Goal: Task Accomplishment & Management: Complete application form

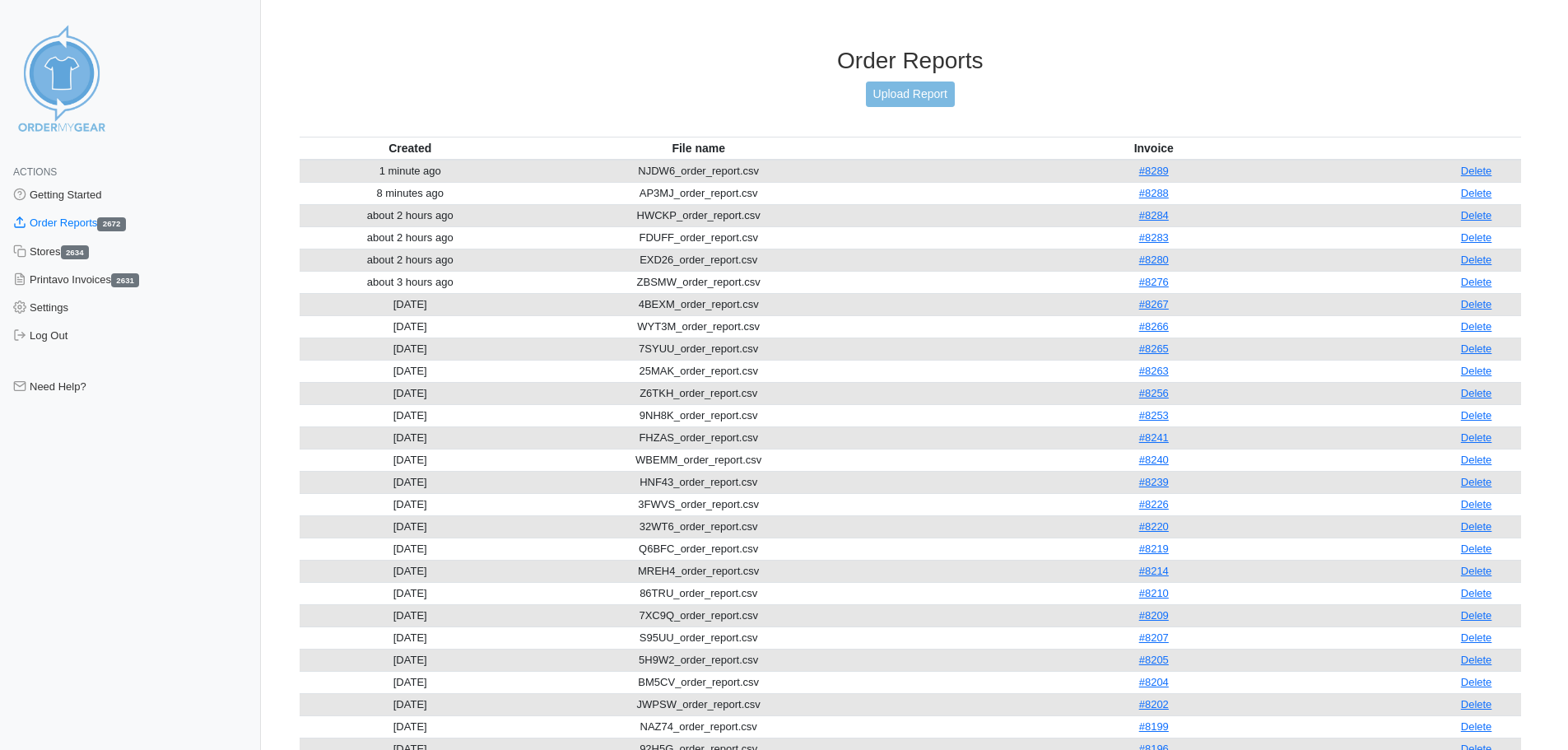
click at [961, 102] on div "Order Reports Upload Report" at bounding box center [910, 91] width 1222 height 90
click at [917, 89] on link "Upload Report" at bounding box center [909, 93] width 89 height 25
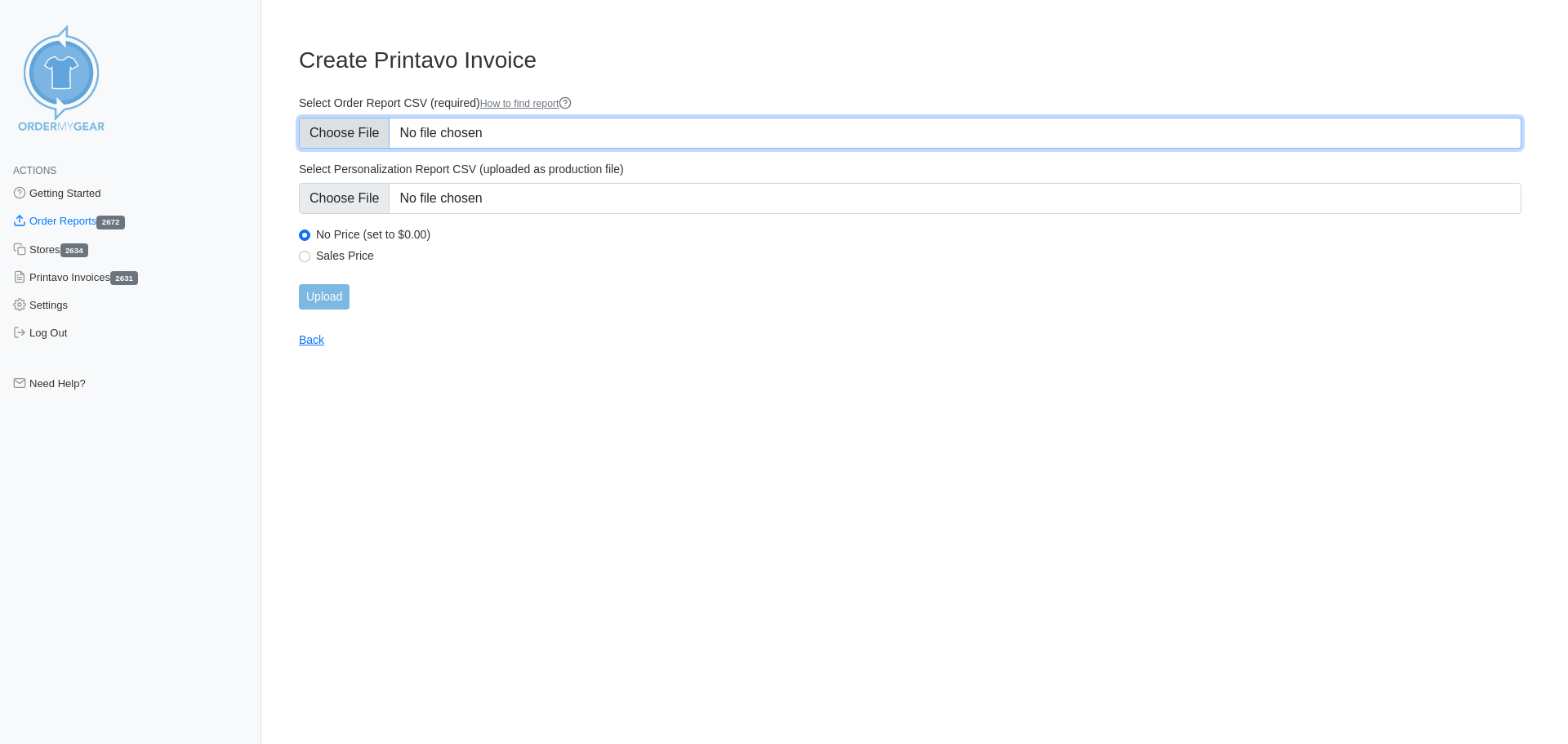
click at [400, 139] on input "Select Order Report CSV (required) How to find report" at bounding box center [910, 133] width 1223 height 31
type input "C:\fakepath\QXTN7_order_report.csv"
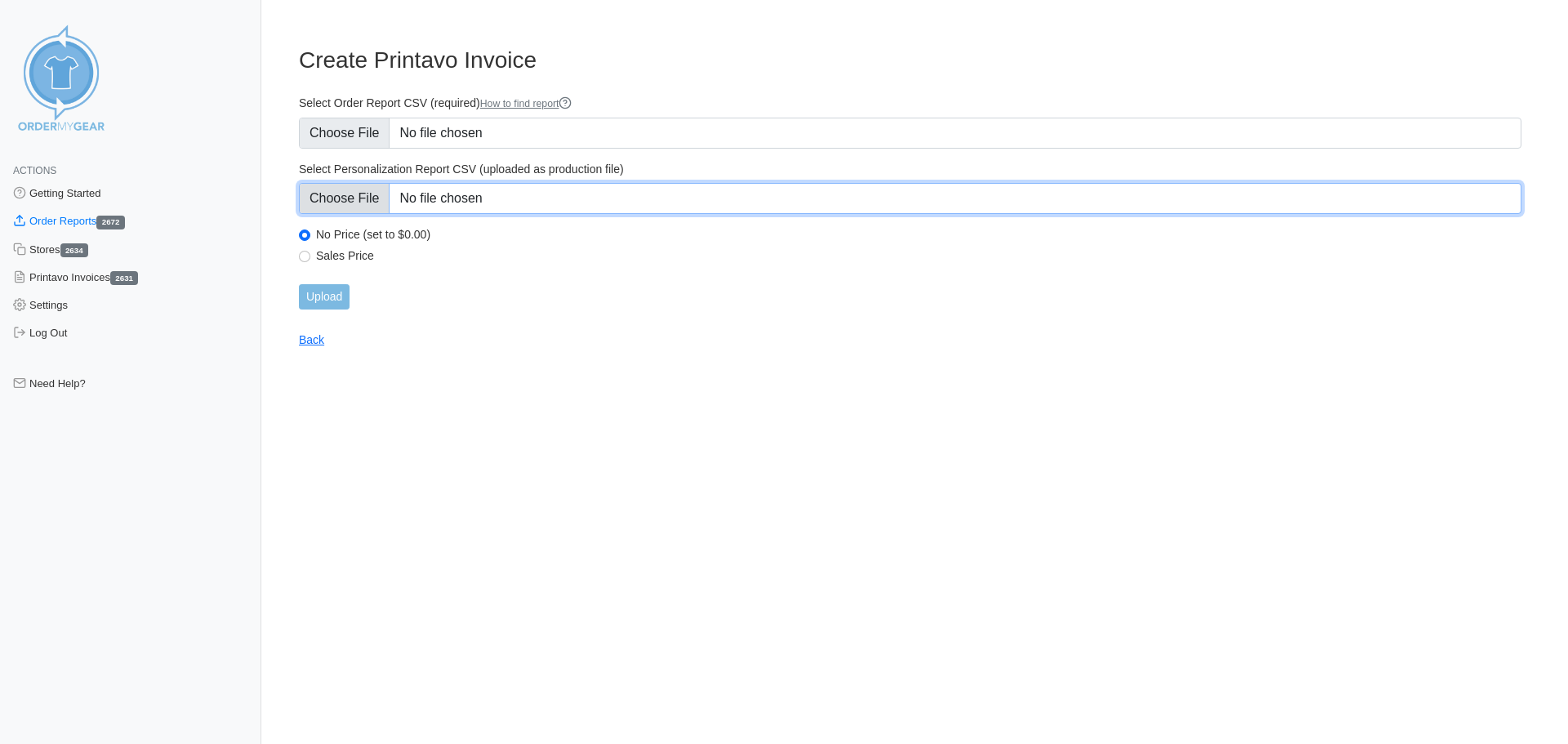
click at [513, 191] on input "Select Personalization Report CSV (uploaded as production file)" at bounding box center [910, 199] width 1223 height 31
type input "C:\fakepath\QXTN7_personalization_report.csv"
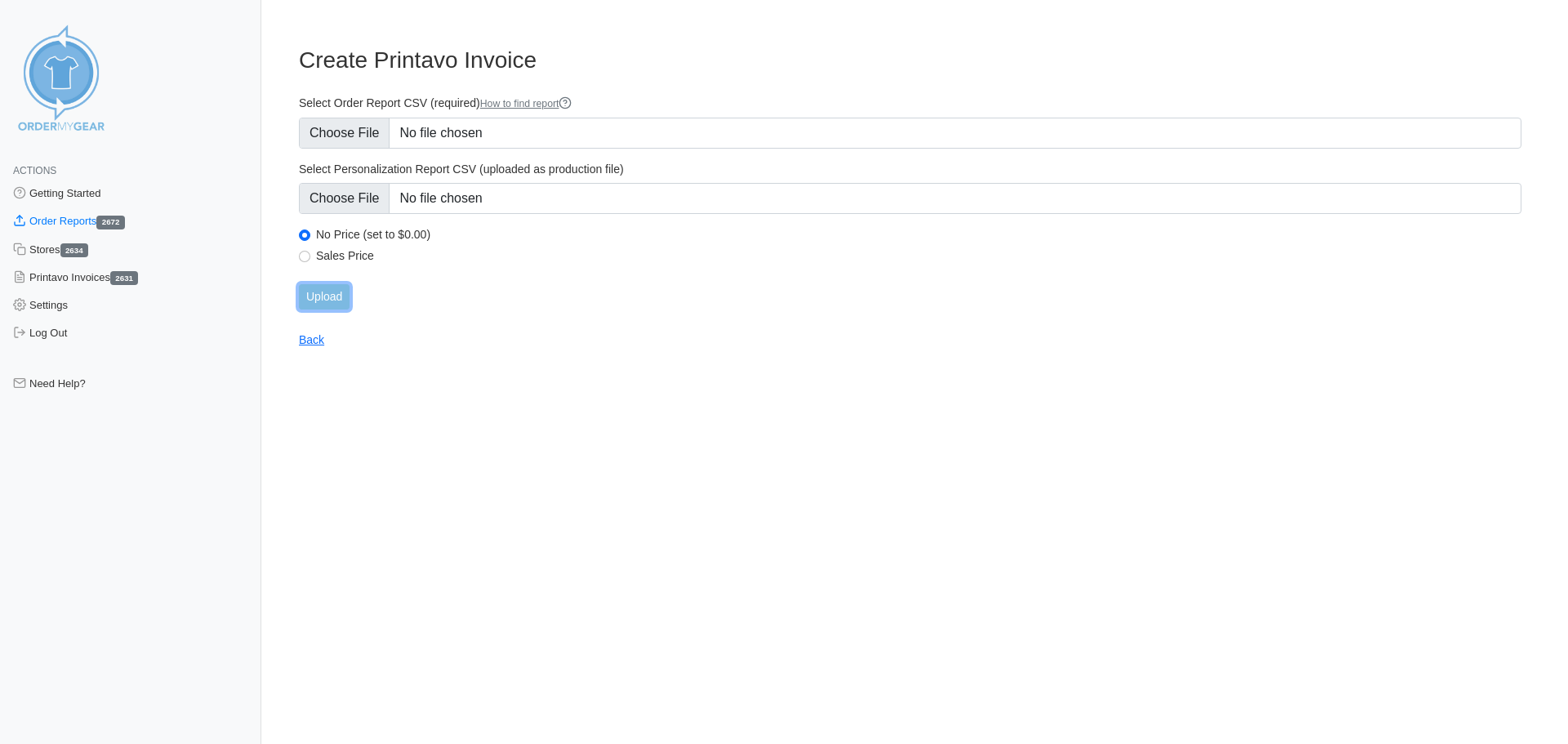
click at [336, 301] on input "Upload" at bounding box center [324, 296] width 51 height 25
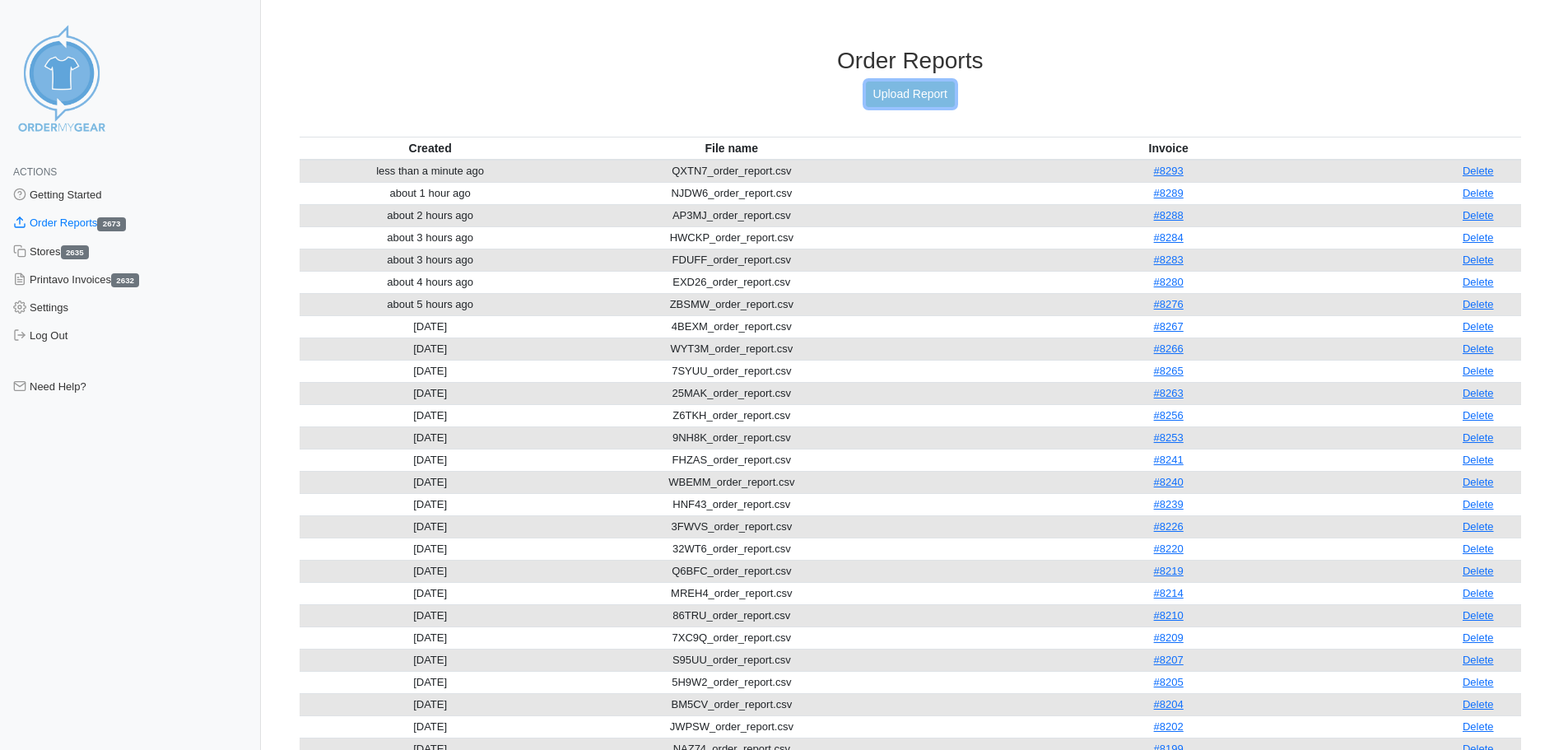
click at [880, 88] on link "Upload Report" at bounding box center [909, 93] width 89 height 25
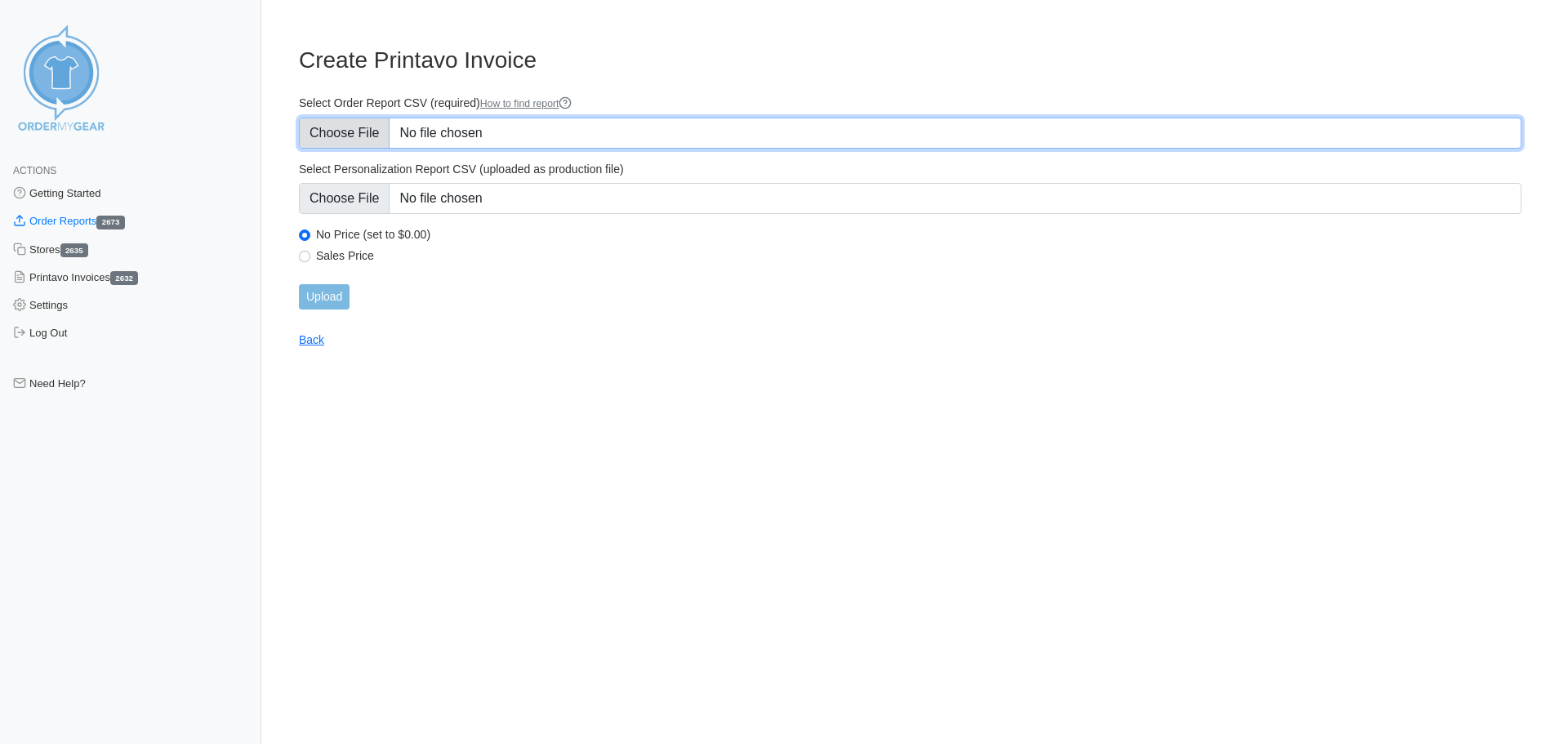
click at [442, 132] on input "Select Order Report CSV (required) How to find report" at bounding box center [910, 133] width 1223 height 31
click at [398, 126] on input "Select Order Report CSV (required) How to find report" at bounding box center [910, 133] width 1223 height 31
type input "C:\fakepath\GWMH7_order_report.csv"
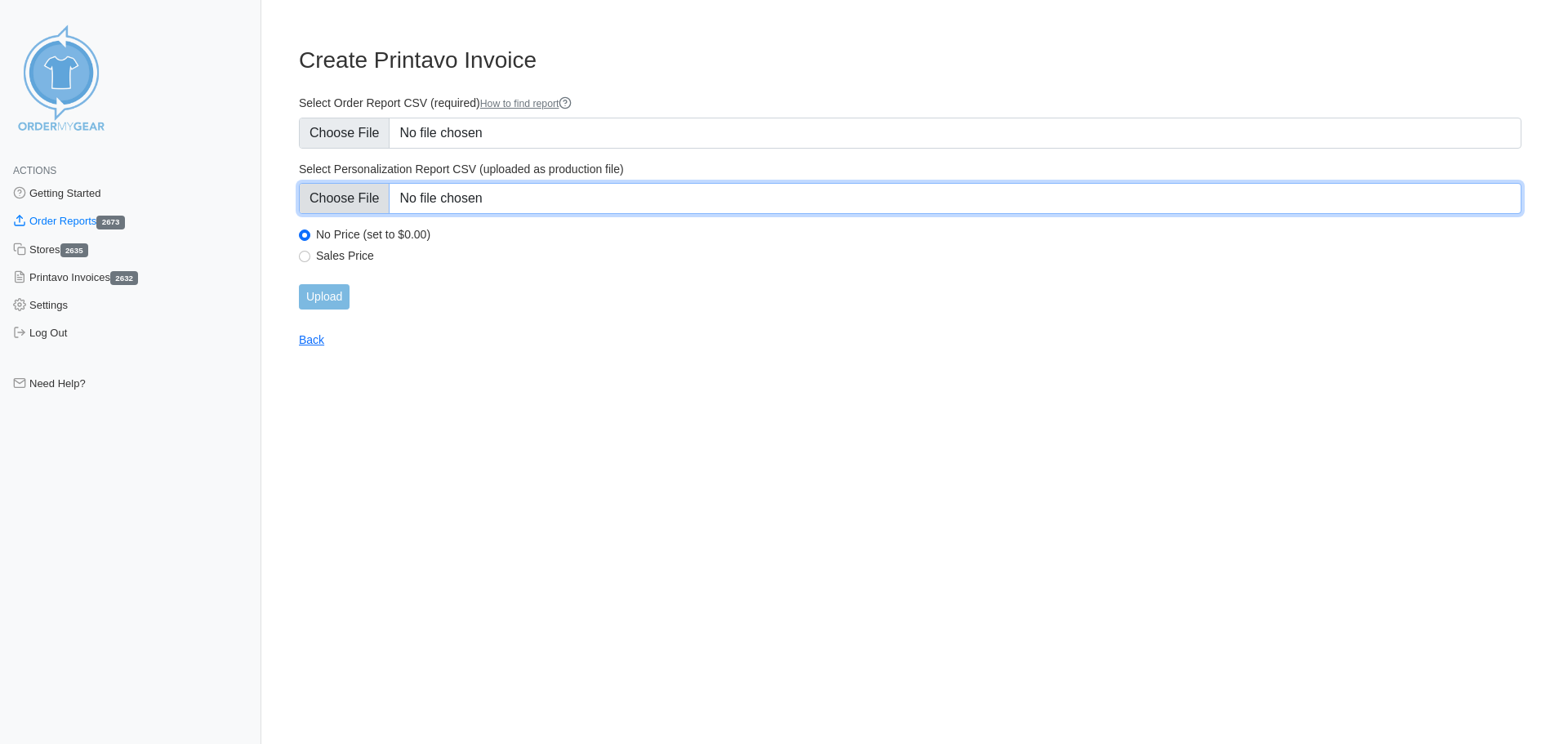
click at [602, 201] on input "Select Personalization Report CSV (uploaded as production file)" at bounding box center [910, 199] width 1223 height 31
type input "C:\fakepath\GWMH7_personalization_report.csv"
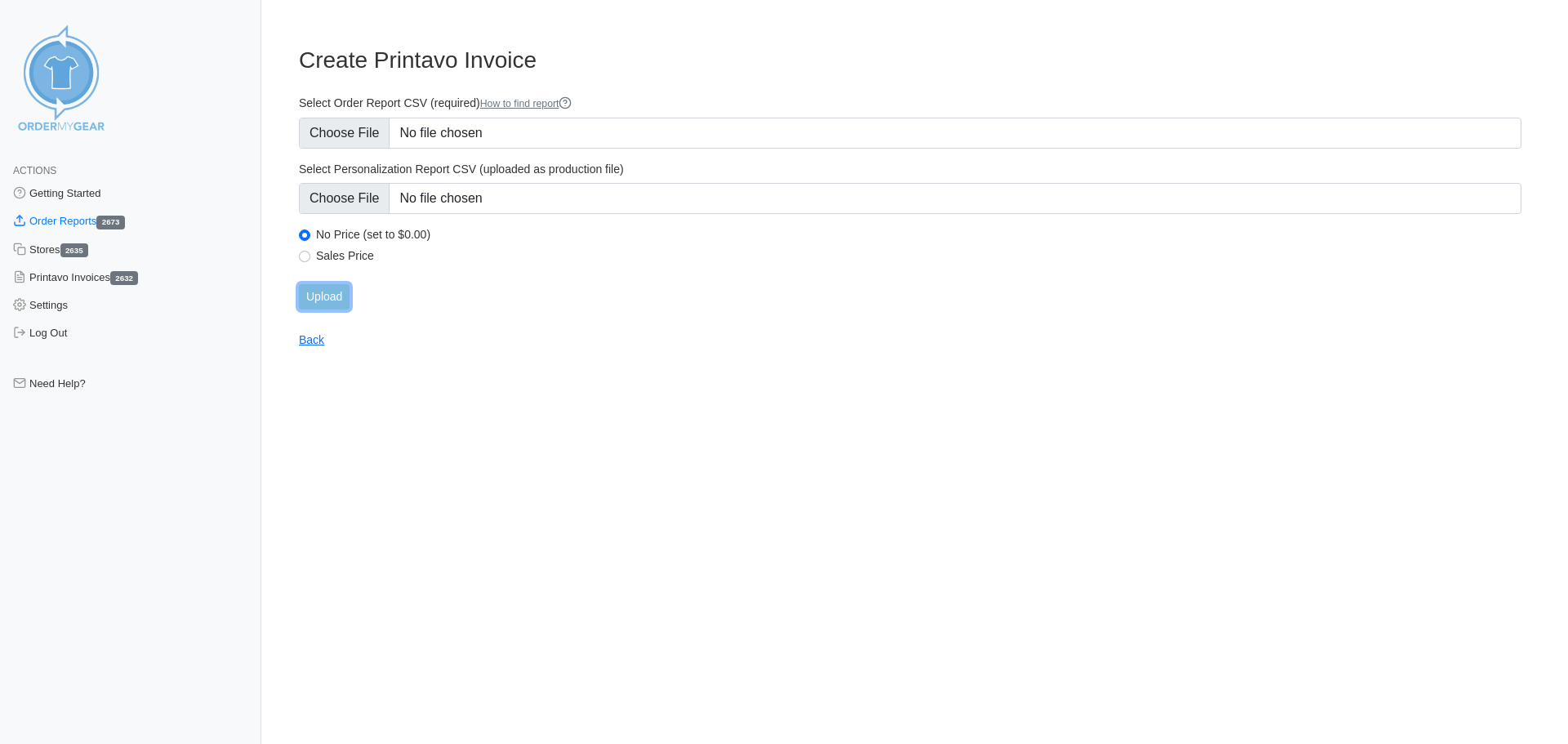
click at [320, 291] on input "Upload" at bounding box center [324, 296] width 51 height 25
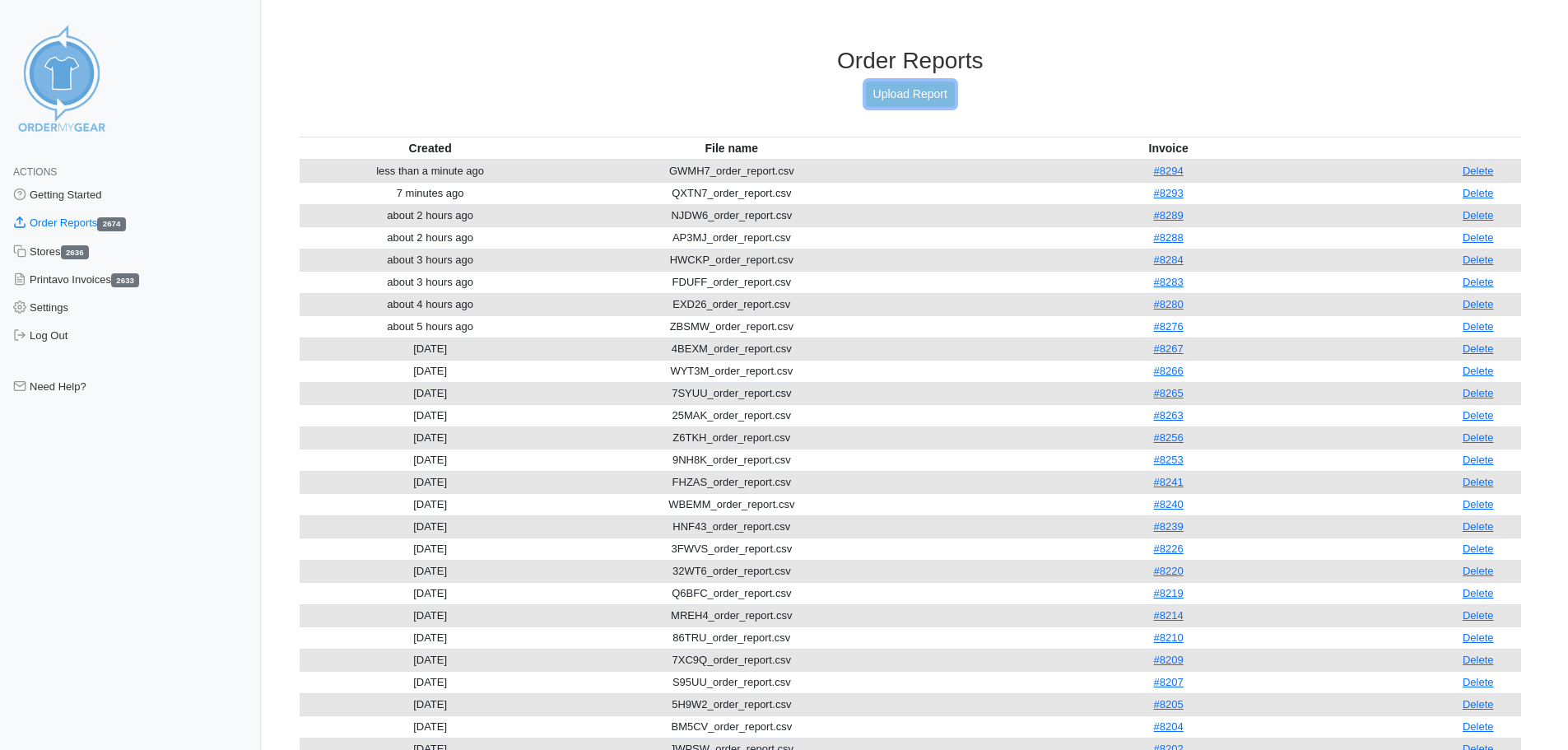
click at [923, 104] on link "Upload Report" at bounding box center [909, 93] width 89 height 25
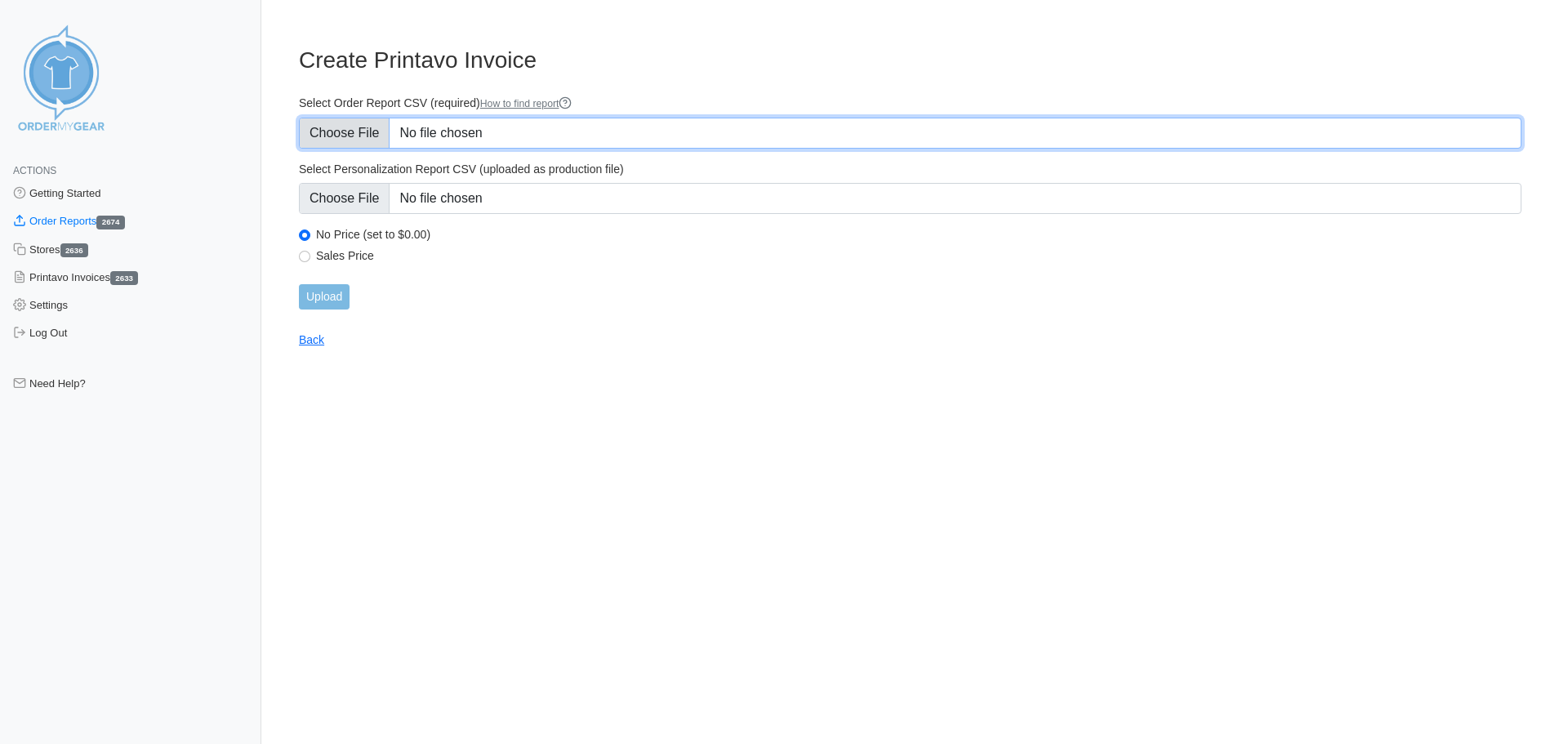
click at [557, 119] on input "Select Order Report CSV (required) How to find report" at bounding box center [910, 133] width 1223 height 31
type input "C:\fakepath\U5B2T_order_report.csv"
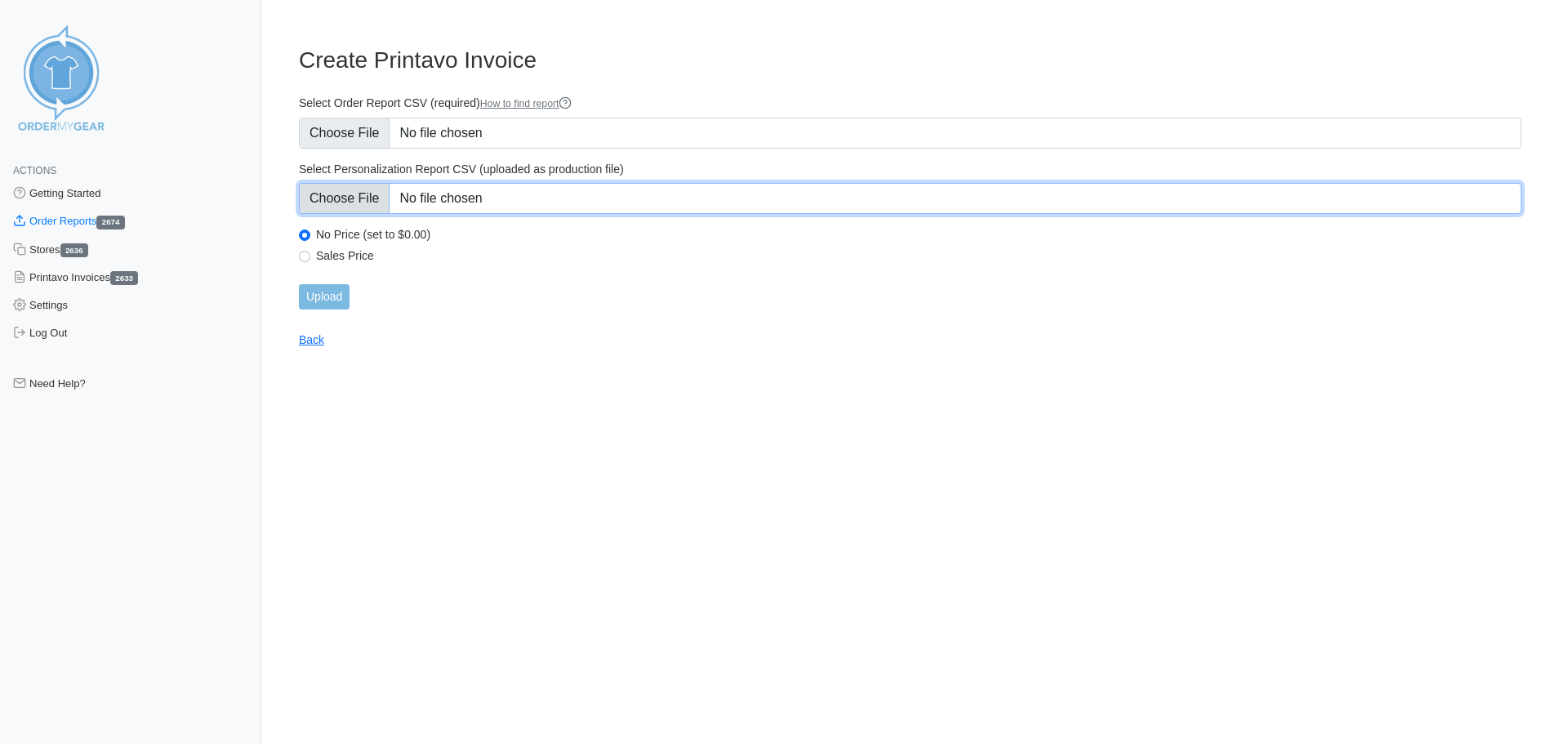
click at [587, 210] on input "Select Personalization Report CSV (uploaded as production file)" at bounding box center [910, 199] width 1223 height 31
type input "C:\fakepath\U5B2T_personalization_report.csv"
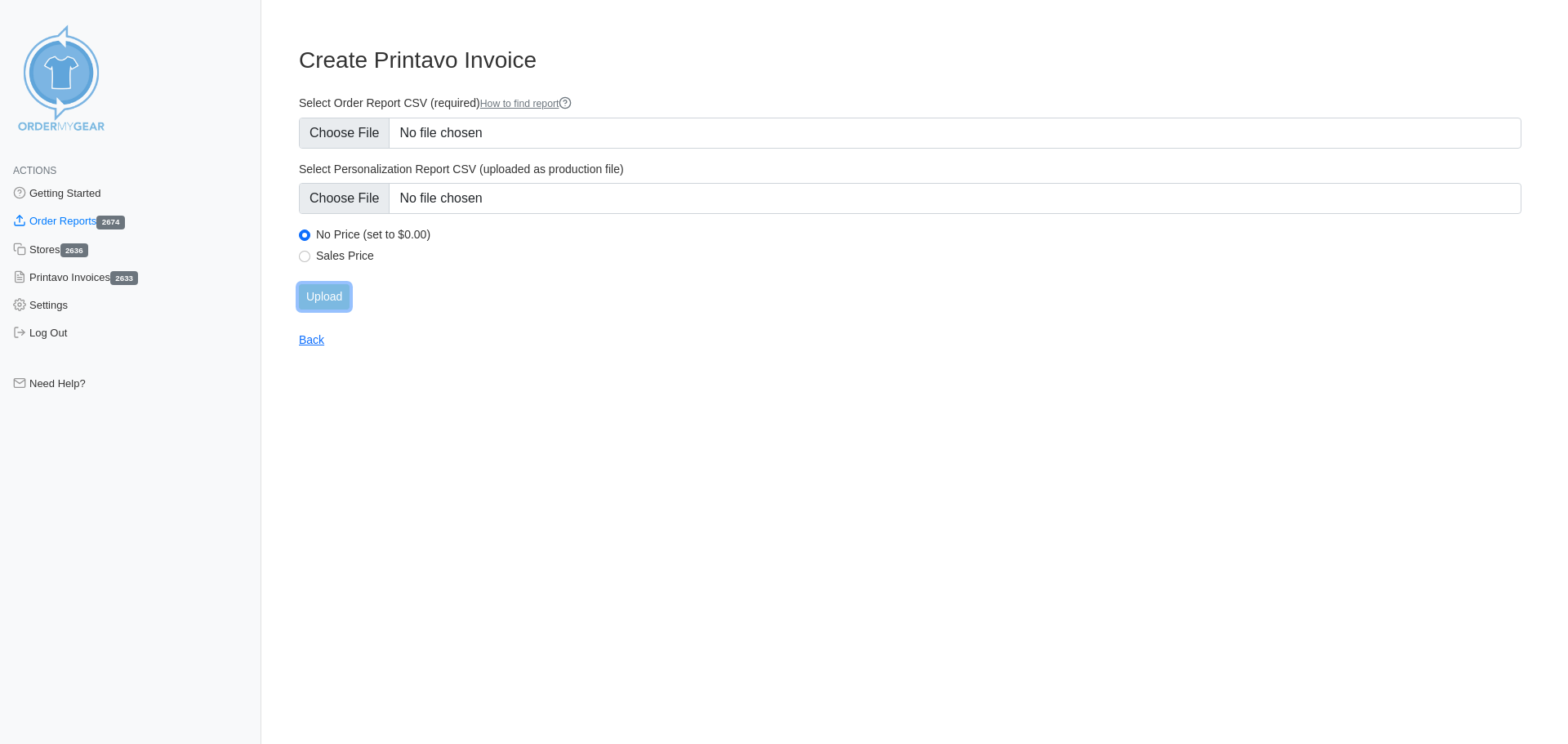
click at [332, 299] on input "Upload" at bounding box center [324, 296] width 51 height 25
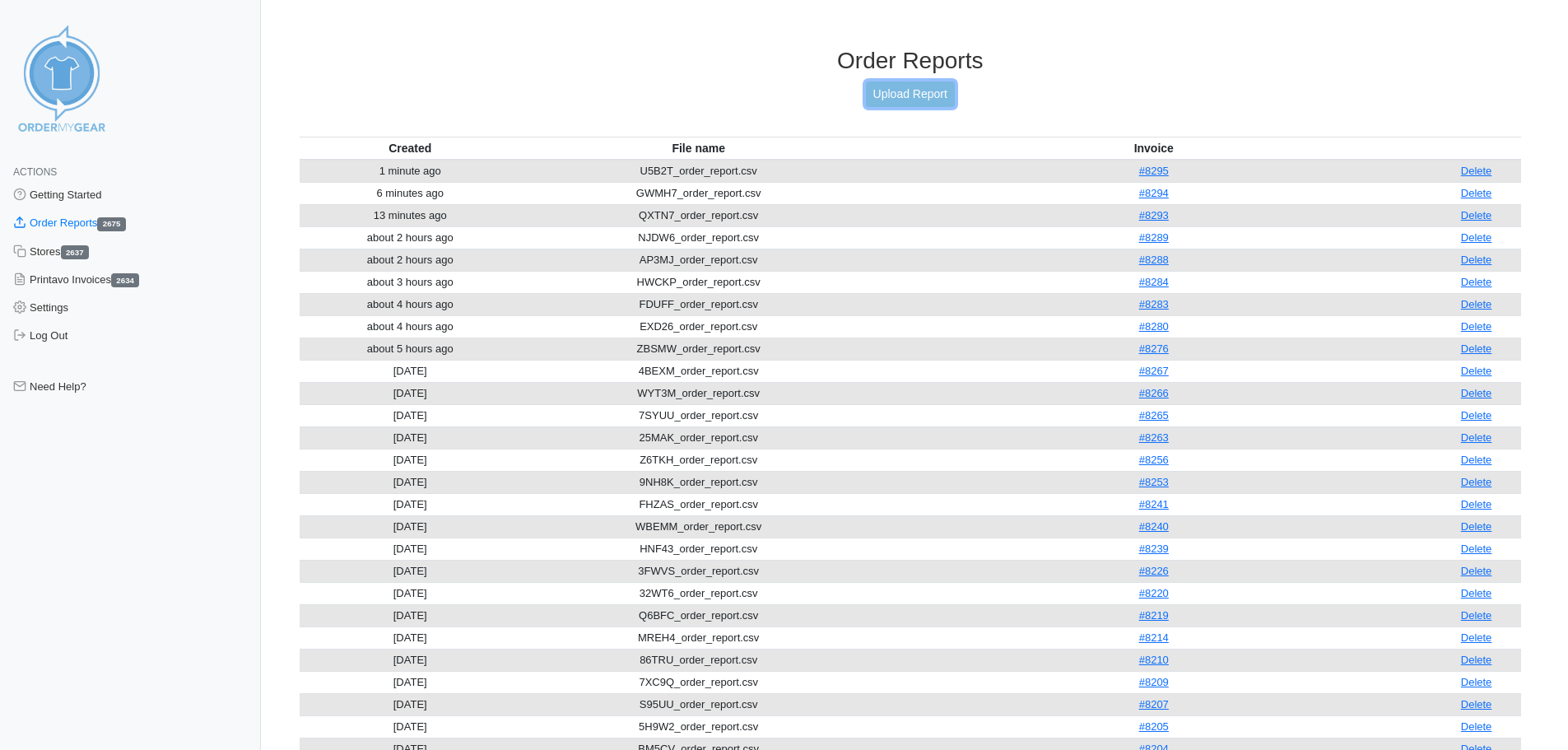
click at [892, 98] on link "Upload Report" at bounding box center [909, 93] width 89 height 25
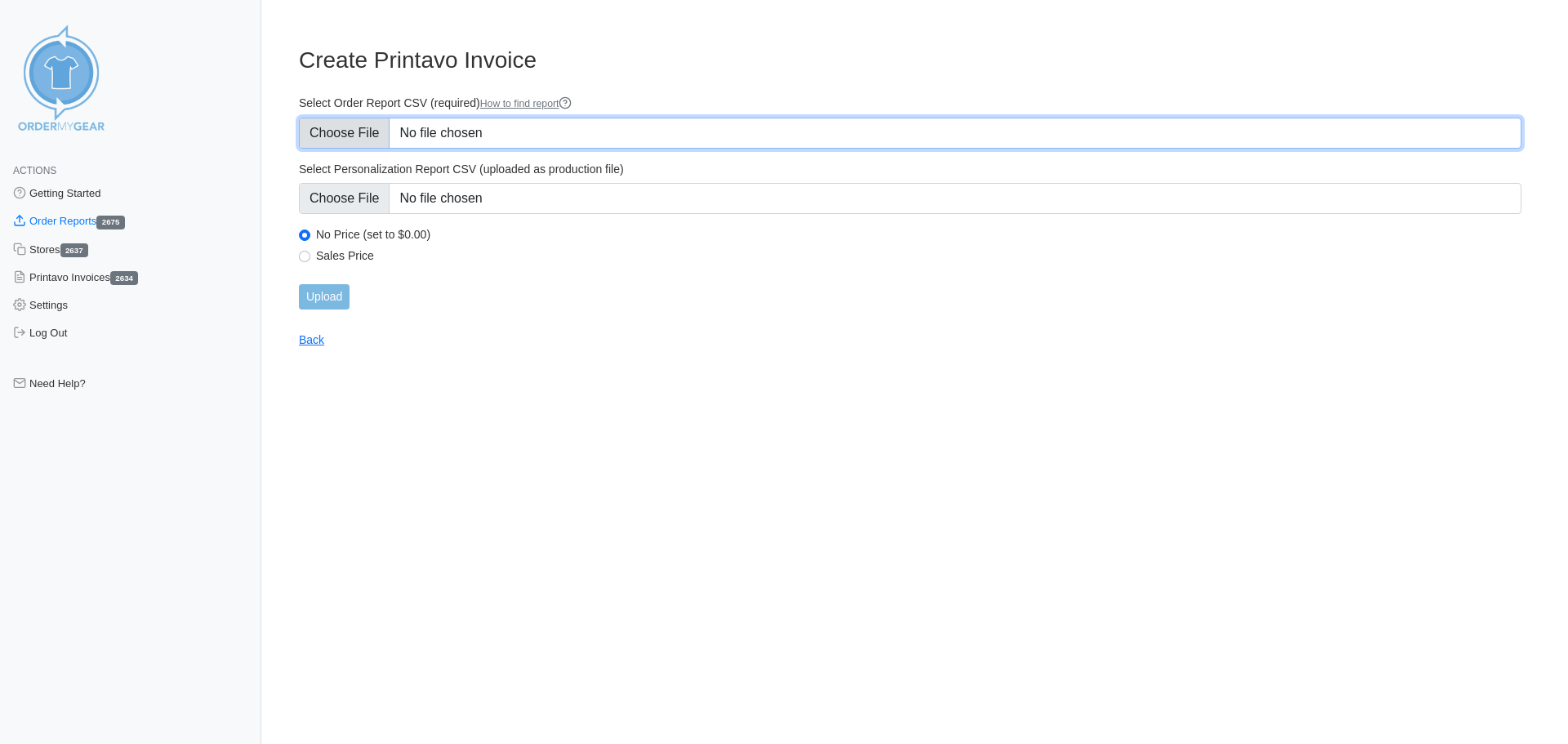
click at [741, 130] on input "Select Order Report CSV (required) How to find report" at bounding box center [910, 133] width 1223 height 31
type input "C:\fakepath\FM9CK_order_report.csv"
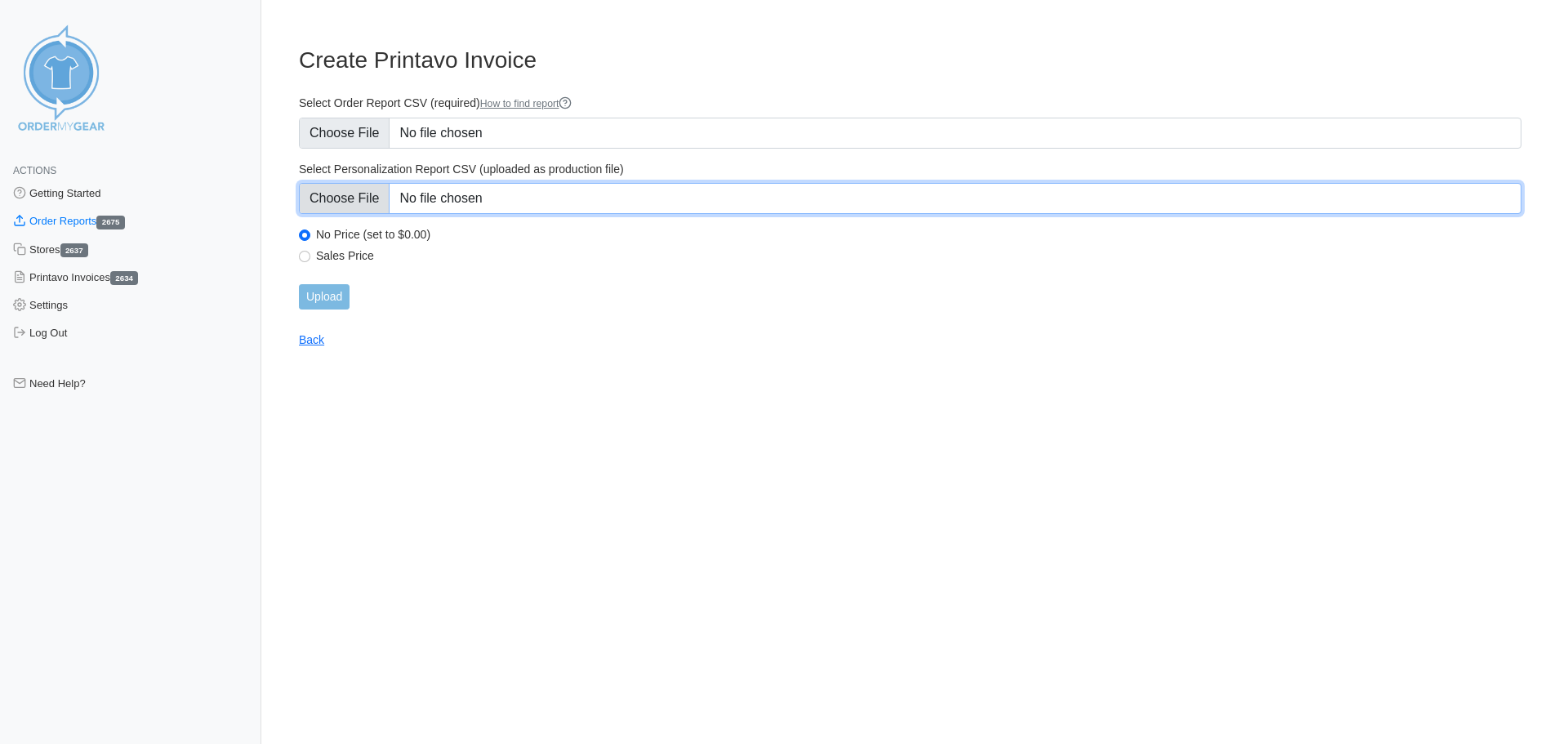
click at [471, 195] on input "Select Personalization Report CSV (uploaded as production file)" at bounding box center [910, 199] width 1223 height 31
type input "C:\fakepath\FM9CK_personalization_report.csv"
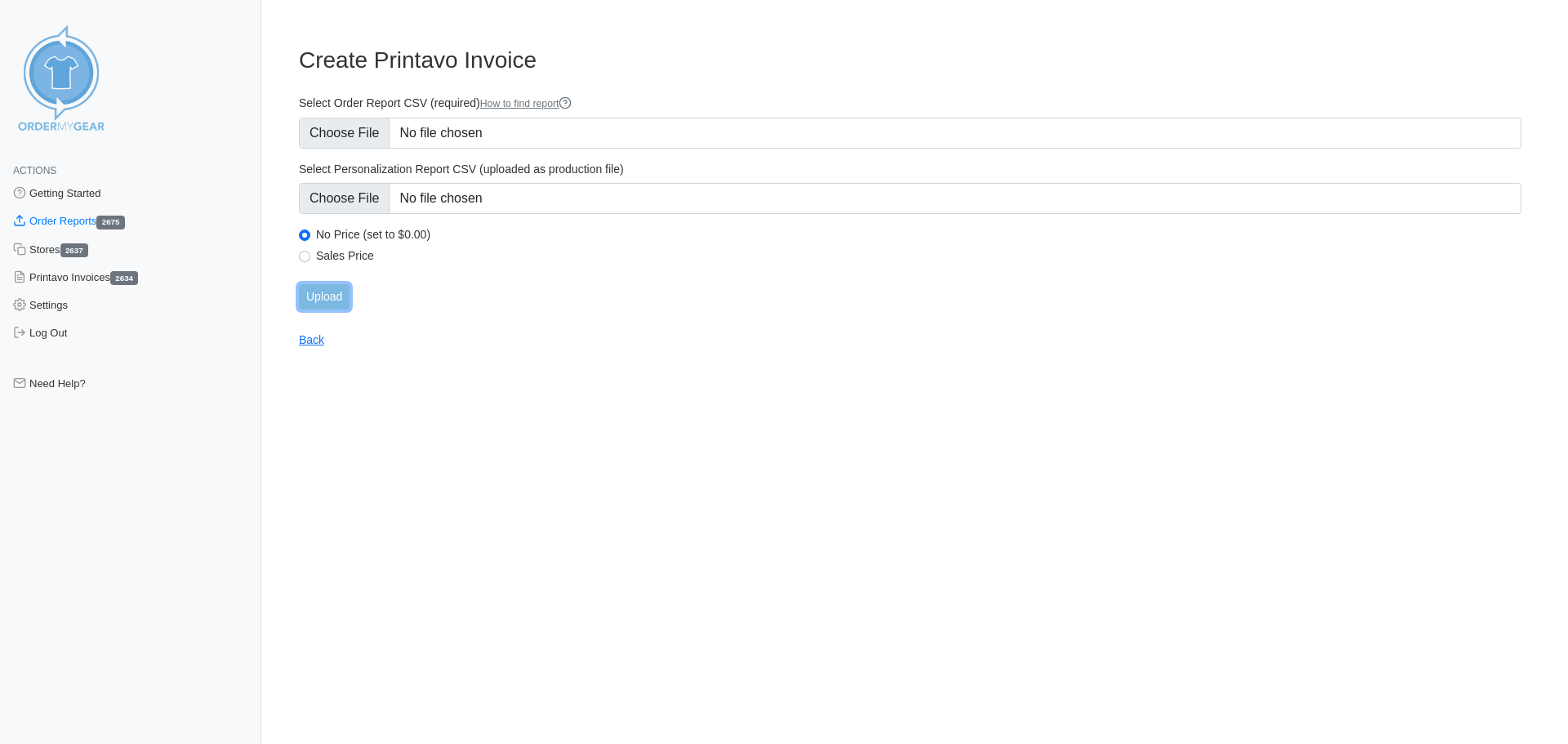
click at [329, 302] on input "Upload" at bounding box center [324, 296] width 51 height 25
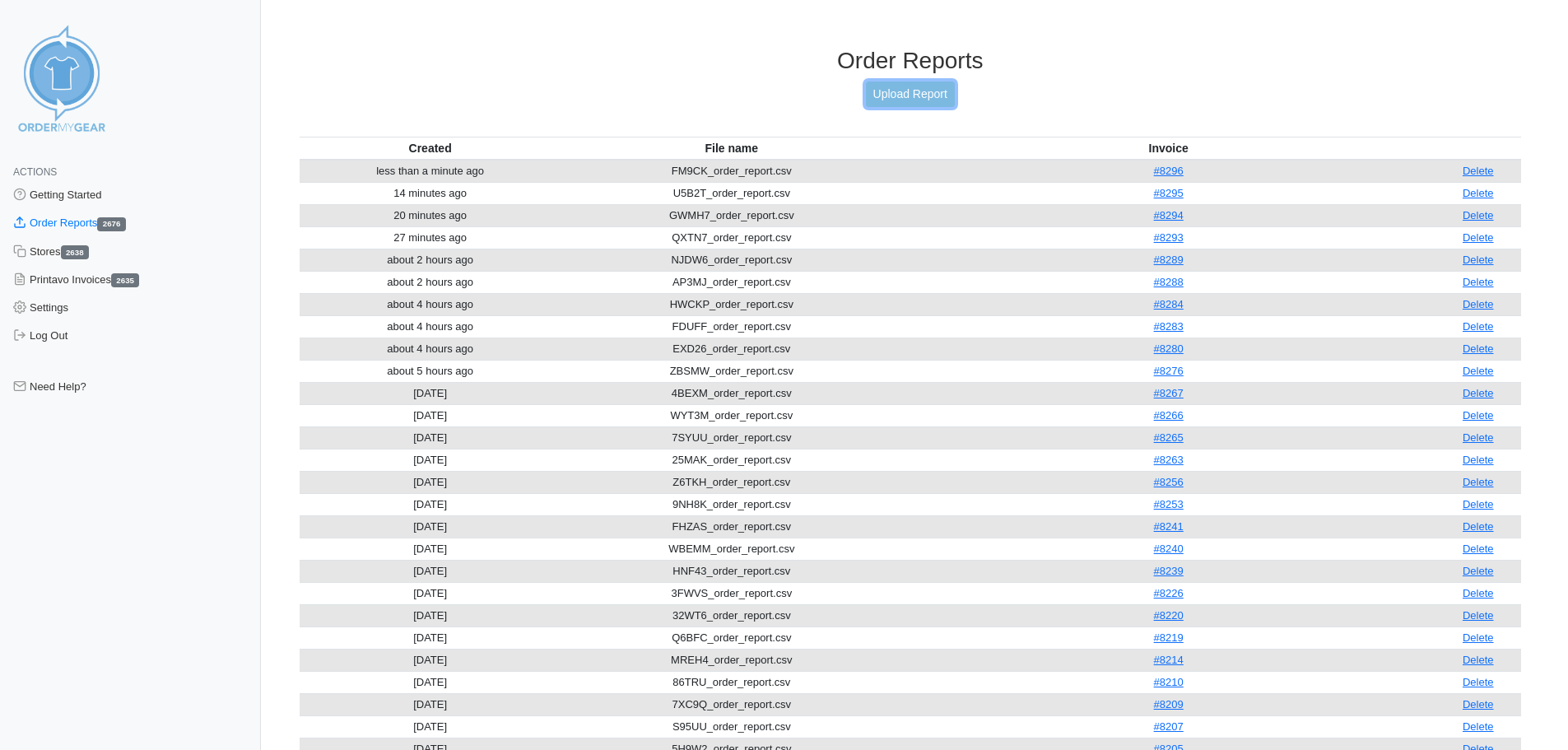
click at [888, 103] on link "Upload Report" at bounding box center [909, 93] width 89 height 25
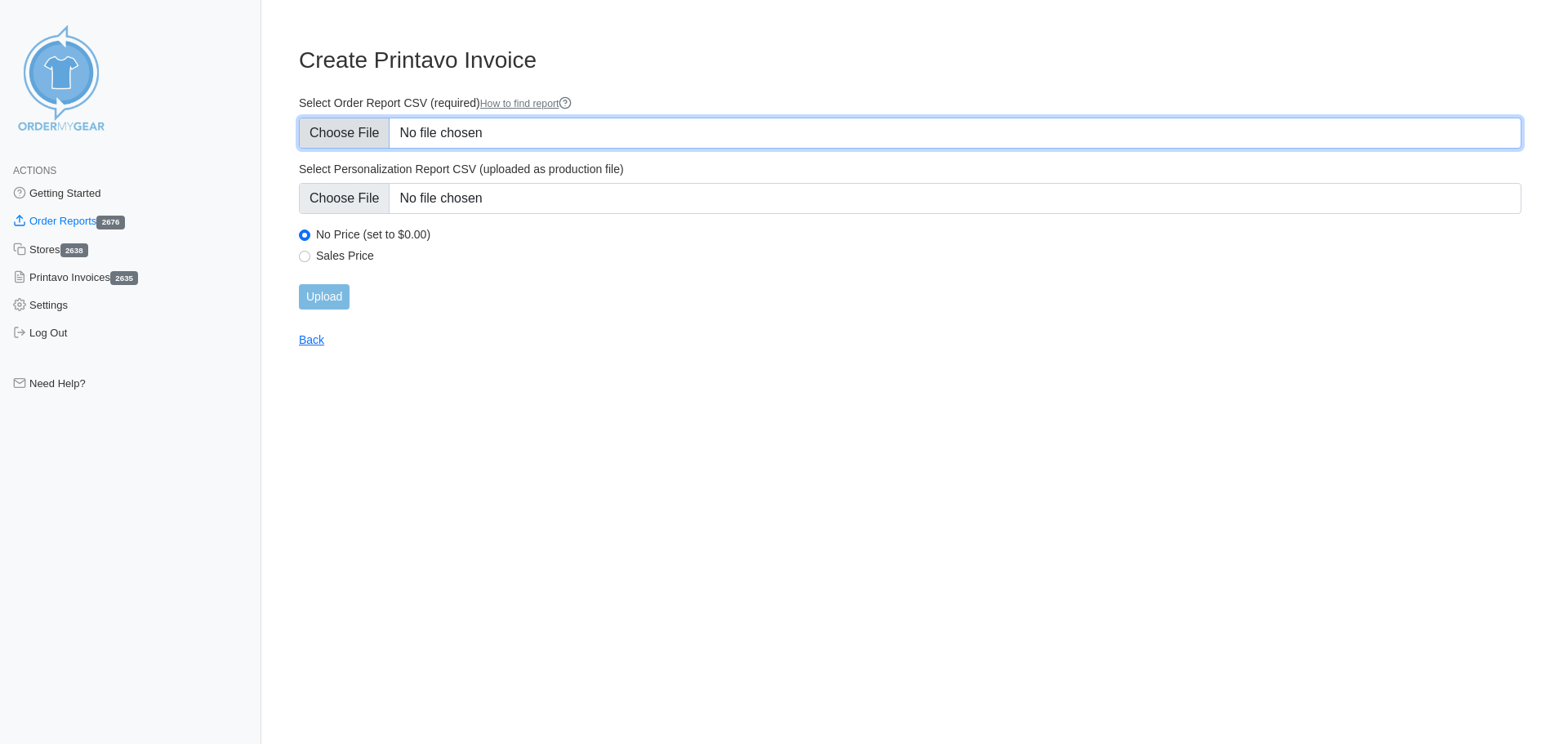
click at [498, 123] on input "Select Order Report CSV (required) How to find report" at bounding box center [910, 133] width 1223 height 31
type input "C:\fakepath\TDXQF_order_report.csv"
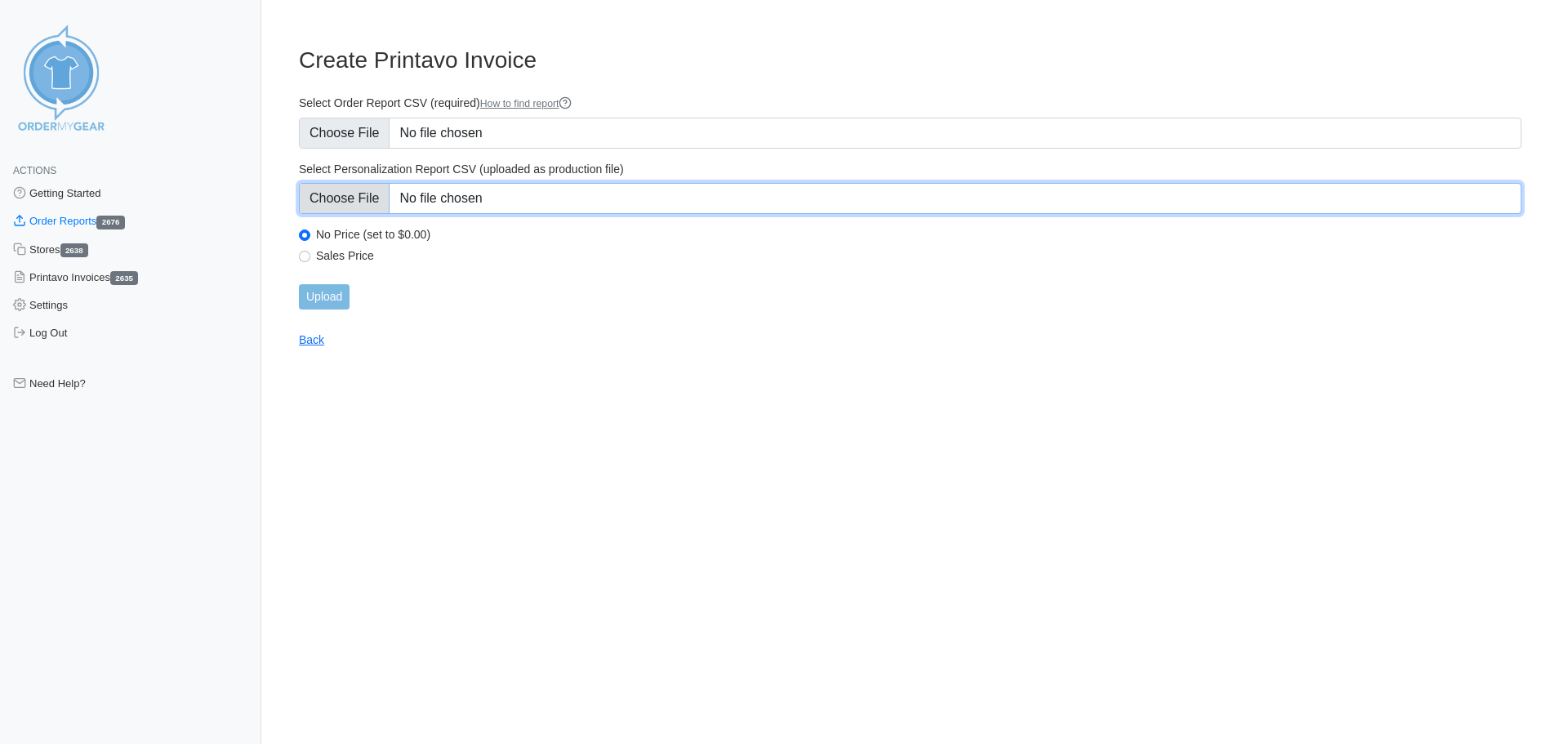
click at [610, 202] on input "Select Personalization Report CSV (uploaded as production file)" at bounding box center [910, 199] width 1223 height 31
type input "C:\fakepath\TDXQF_personalization_report.csv"
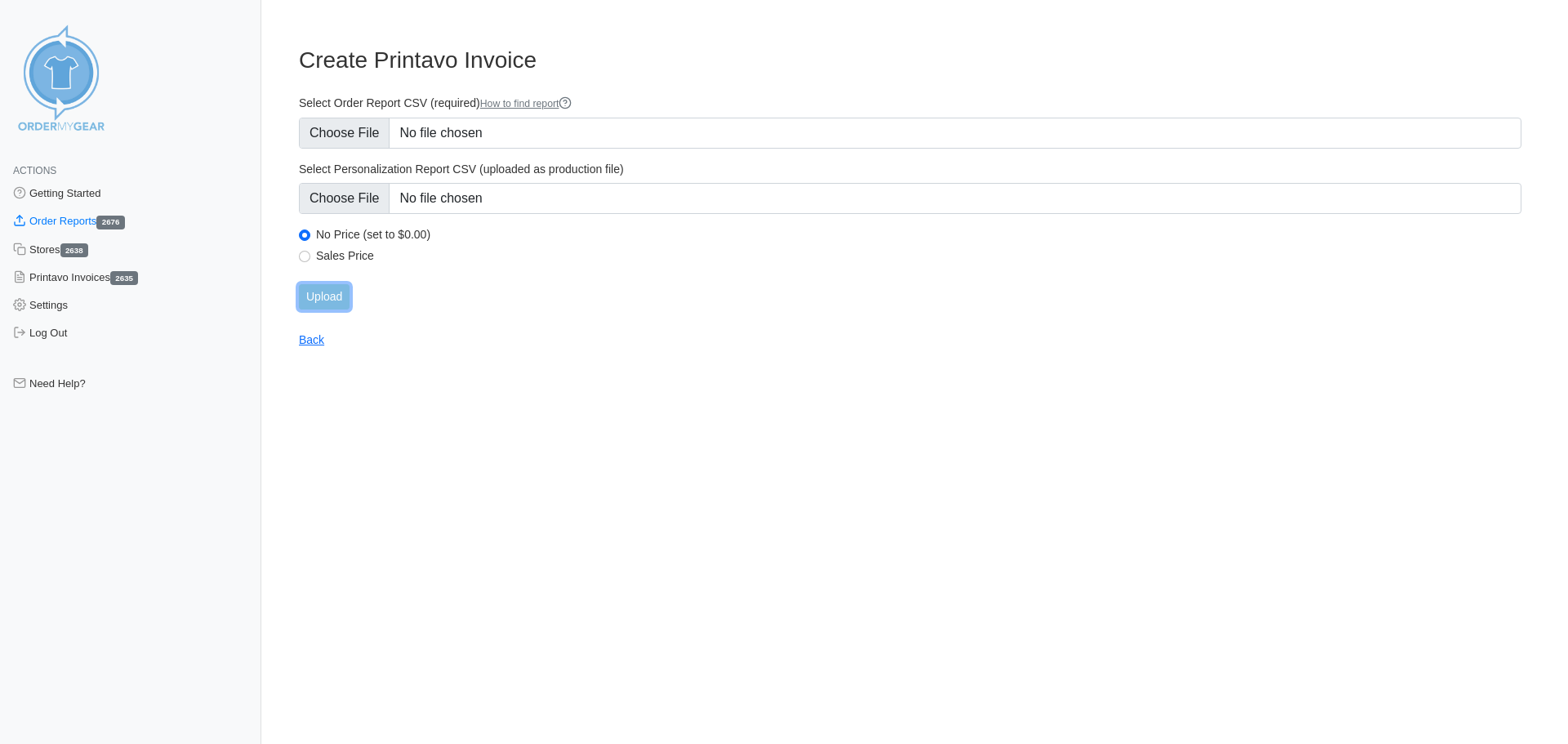
click at [348, 292] on input "Upload" at bounding box center [324, 296] width 51 height 25
